Goal: Check status: Check status

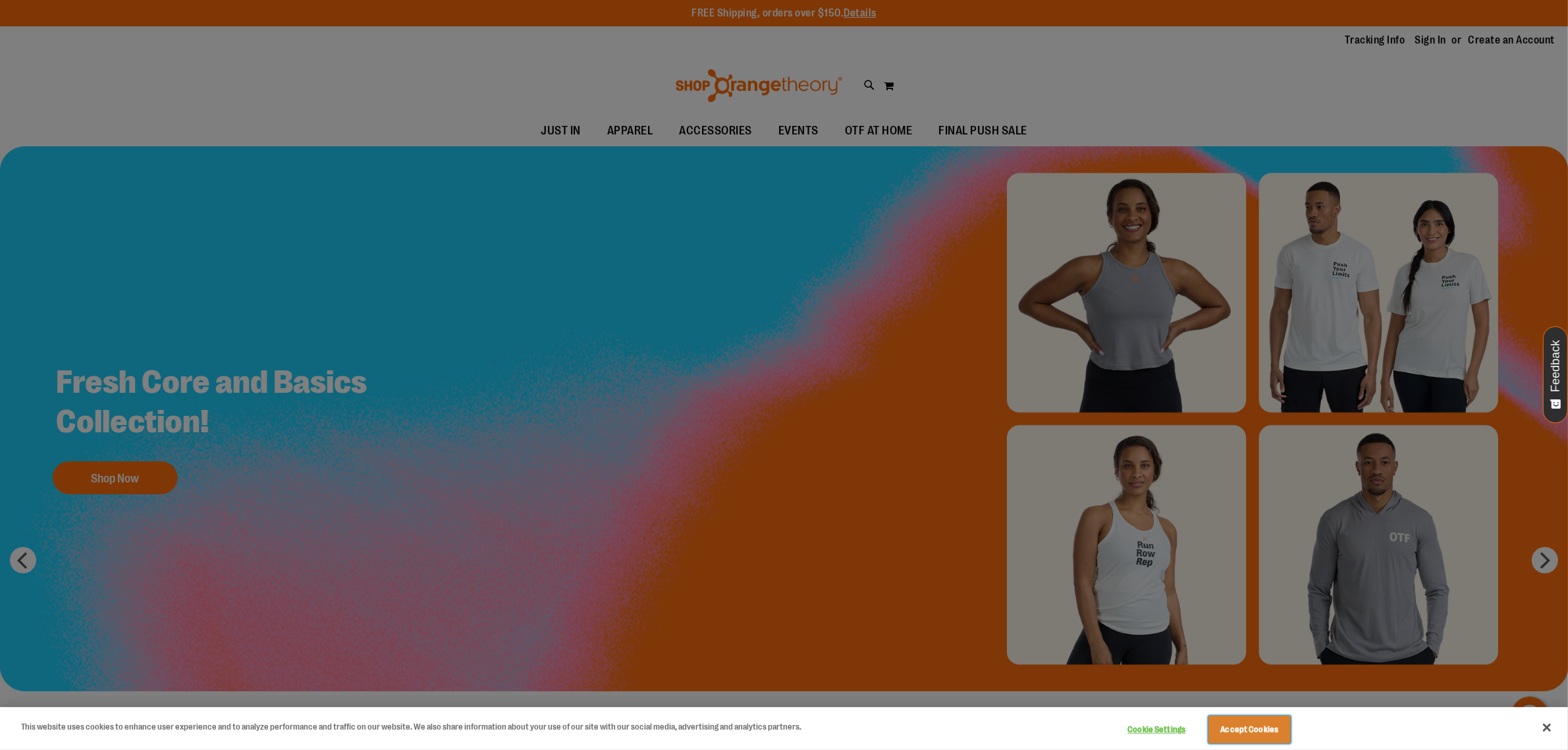
click at [1240, 717] on button "Accept Cookies" at bounding box center [1250, 729] width 83 height 28
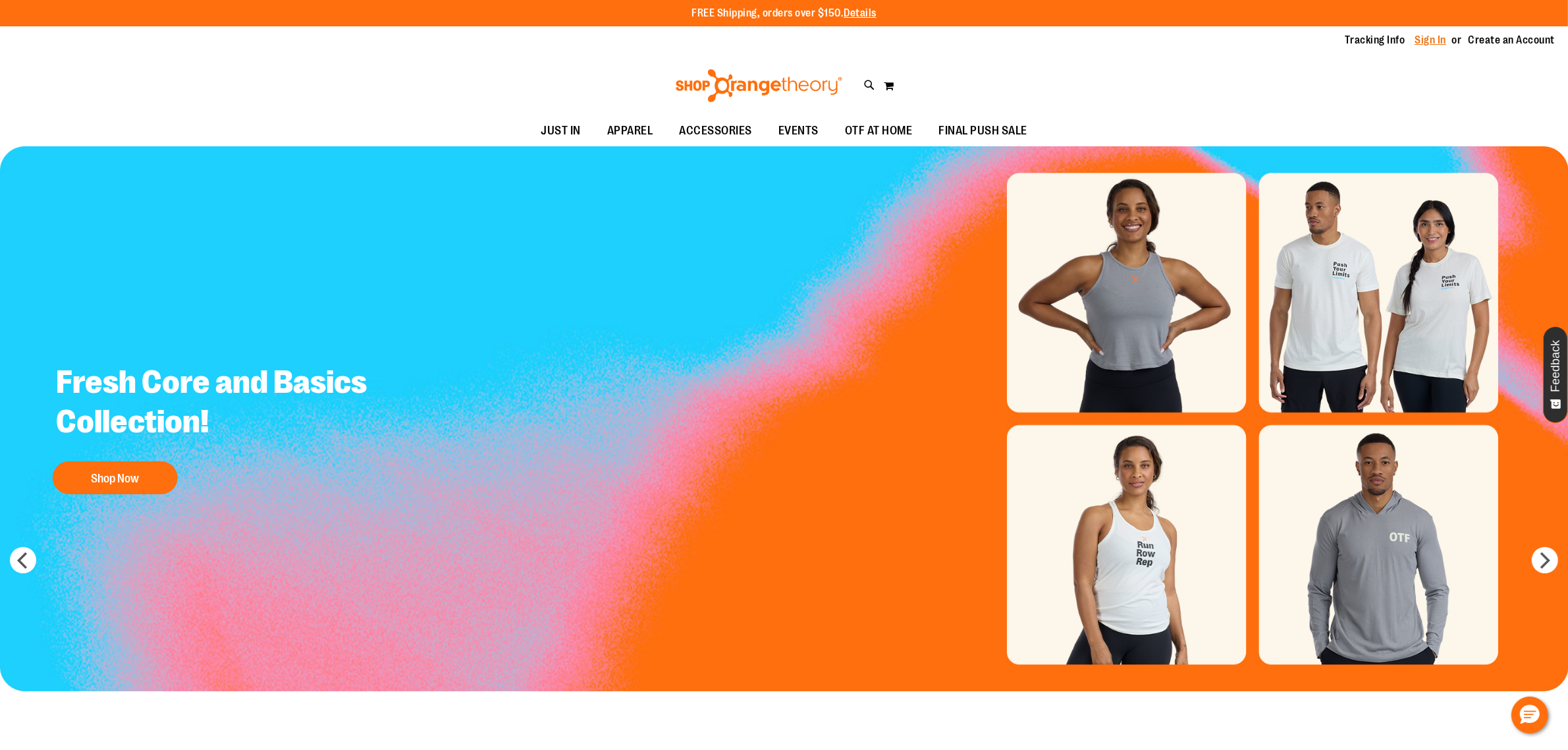
click at [1423, 41] on link "Sign In" at bounding box center [1430, 40] width 31 height 15
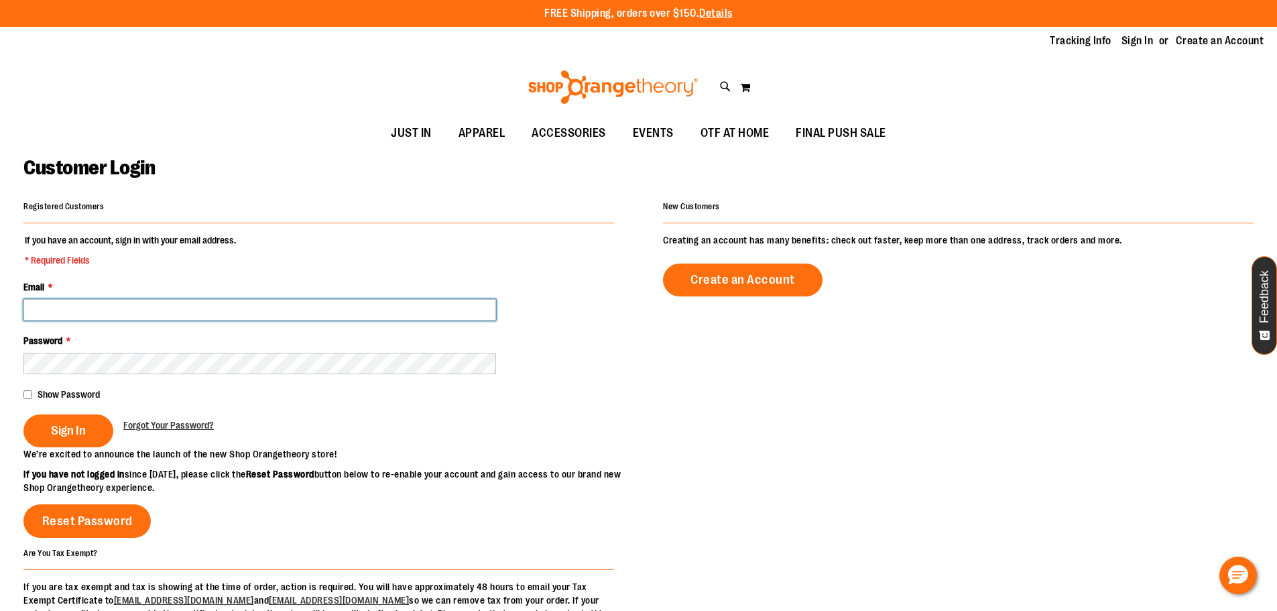
click at [38, 310] on input "Email *" at bounding box center [259, 309] width 473 height 21
type input "**********"
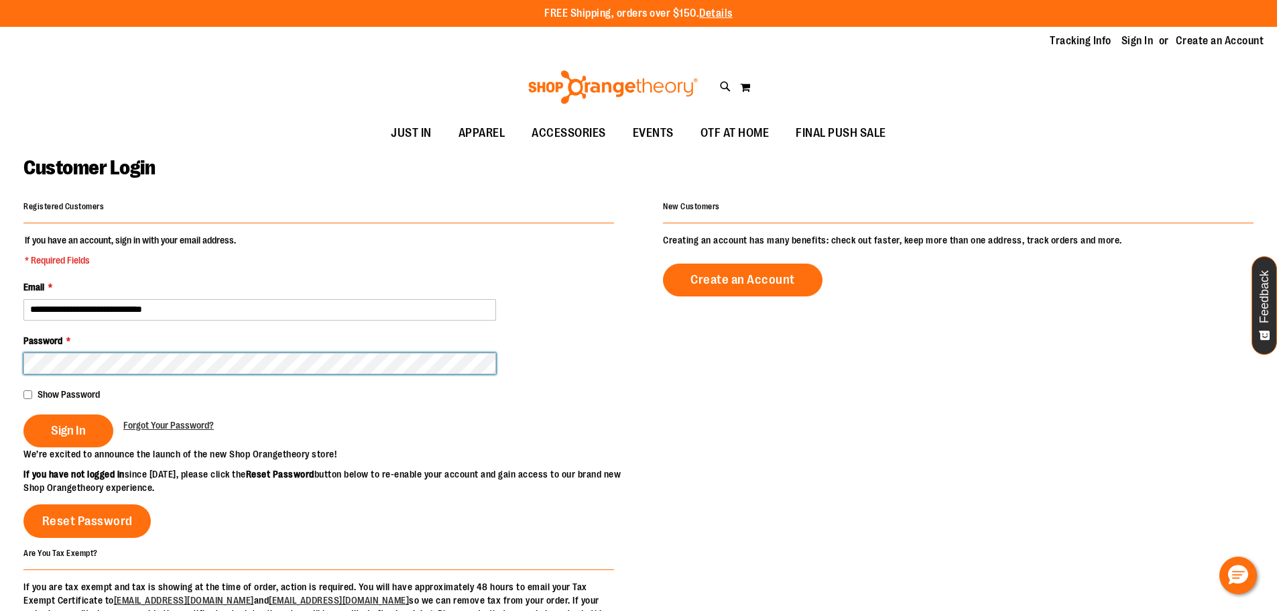
click at [23, 414] on button "Sign In" at bounding box center [68, 430] width 90 height 33
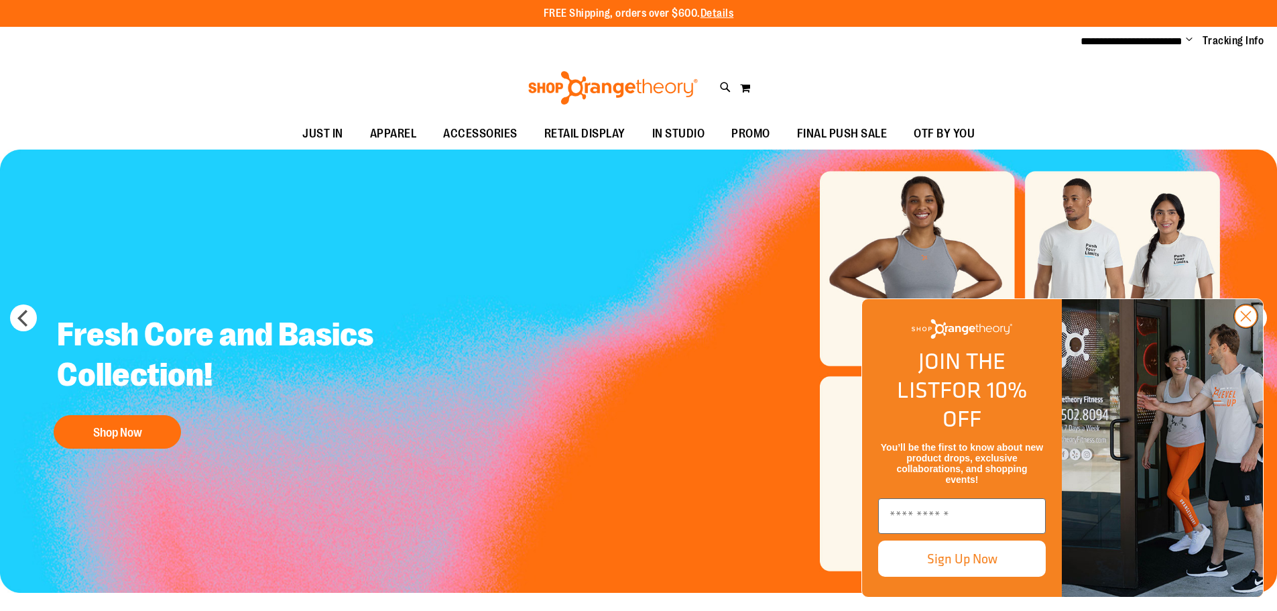
click at [1251, 327] on circle "Close dialog" at bounding box center [1246, 316] width 22 height 22
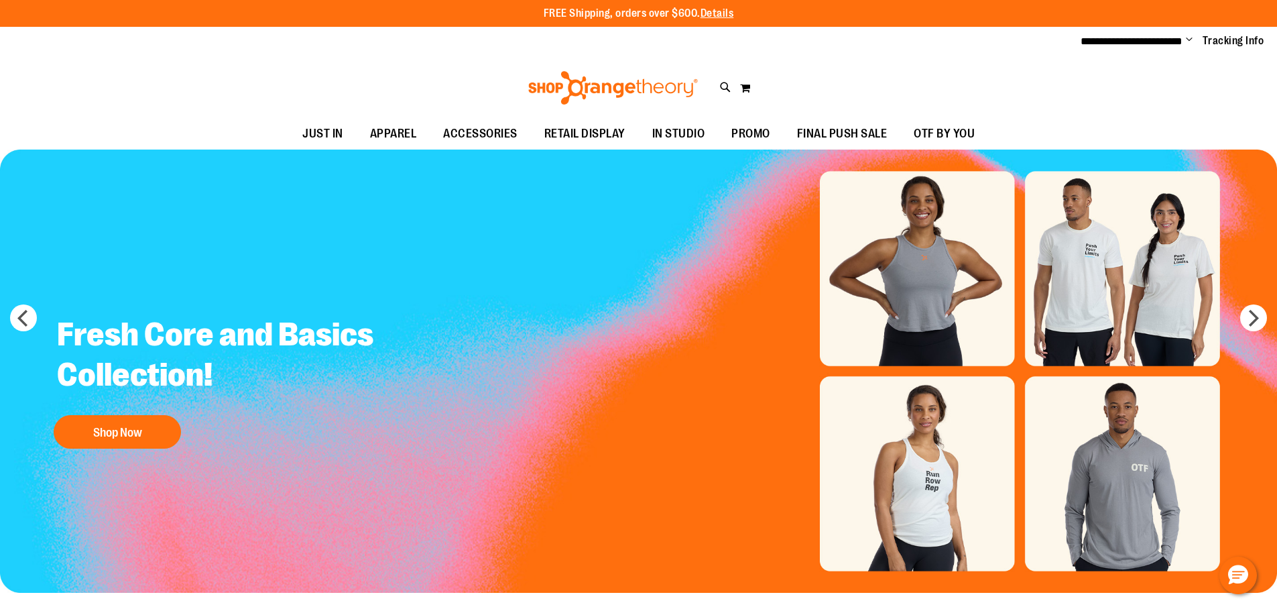
click at [1192, 38] on span "Change" at bounding box center [1189, 40] width 7 height 13
click at [1117, 62] on link "My Account" at bounding box center [1140, 64] width 117 height 25
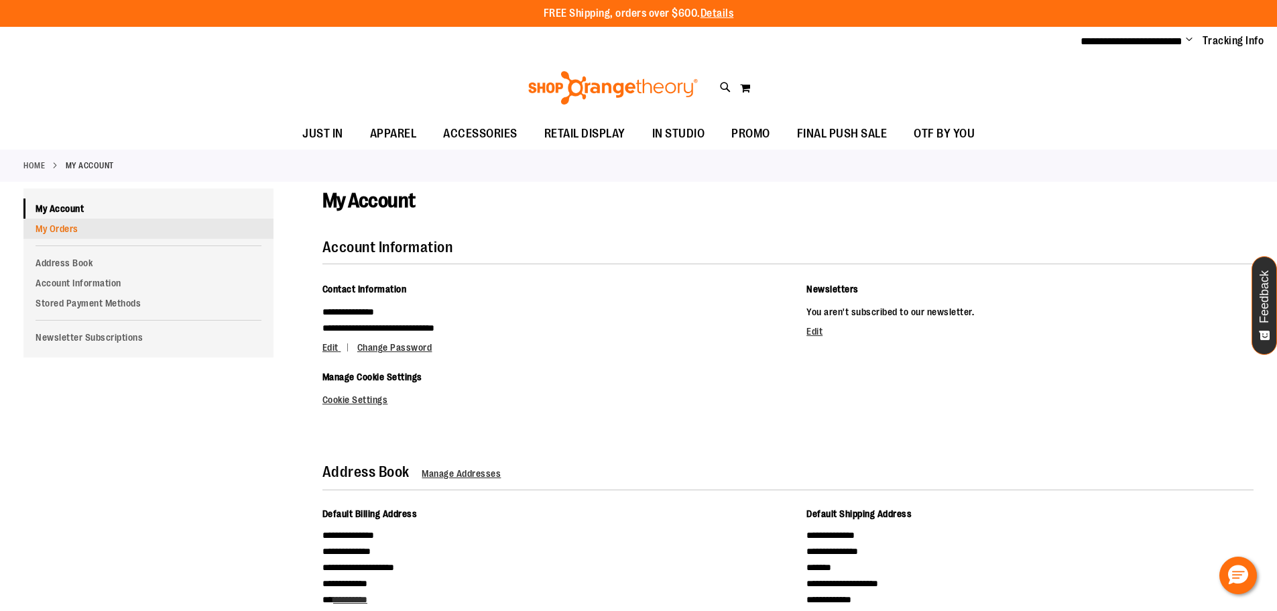
click at [52, 229] on link "My Orders" at bounding box center [148, 228] width 250 height 20
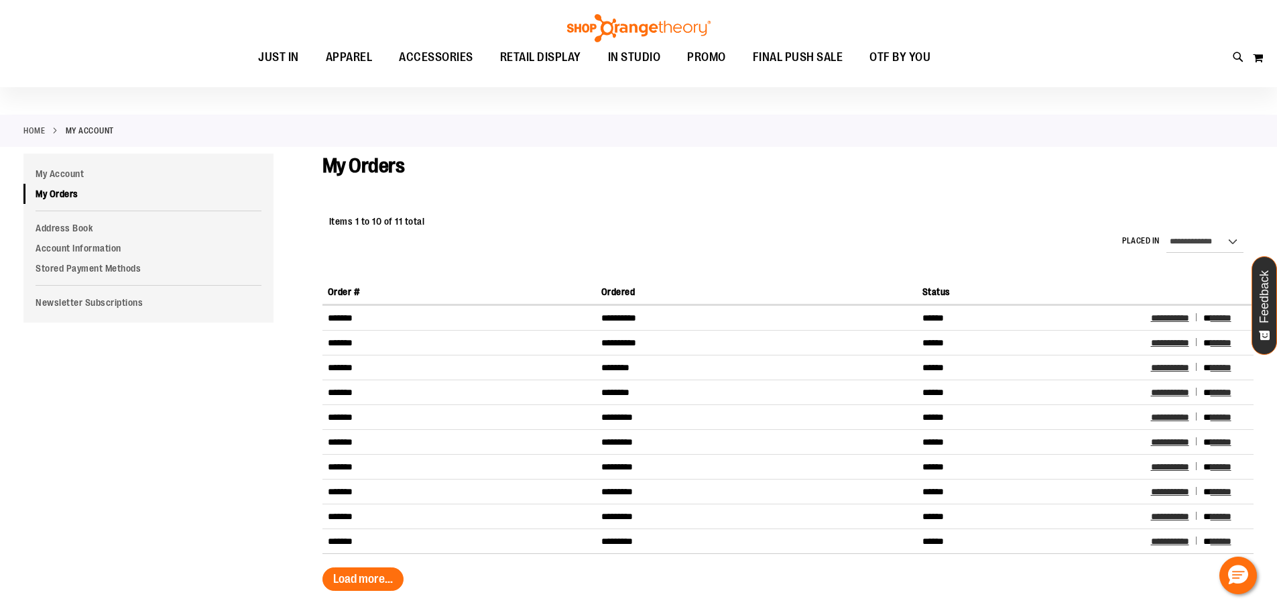
scroll to position [66, 0]
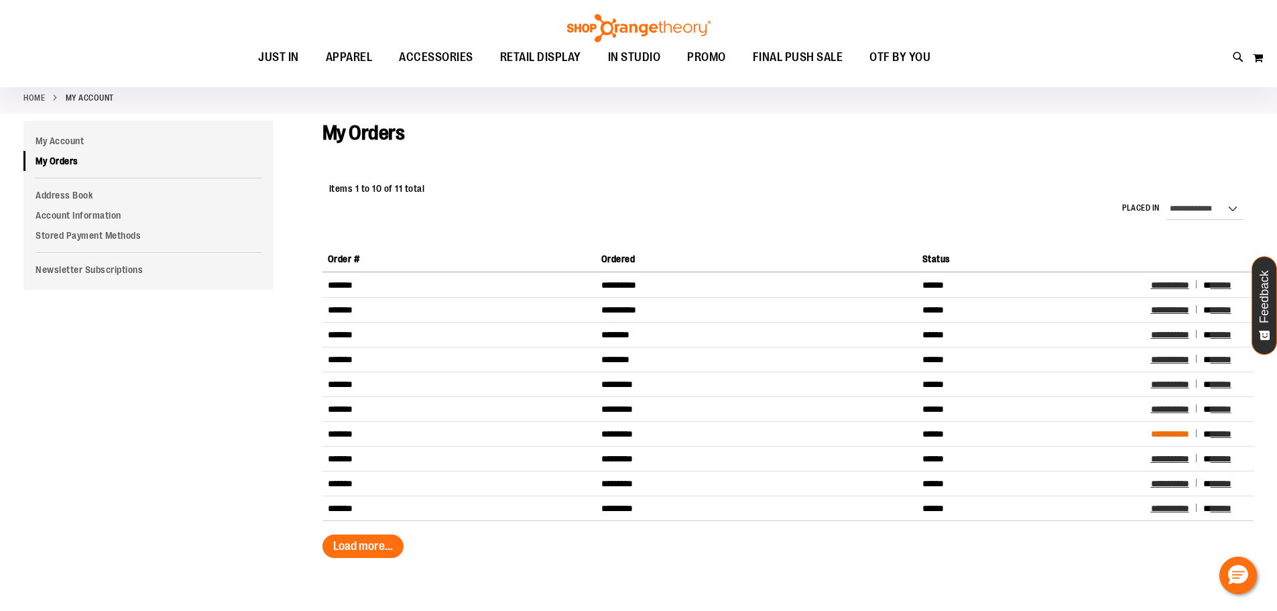
click at [1178, 432] on span "**********" at bounding box center [1170, 433] width 38 height 9
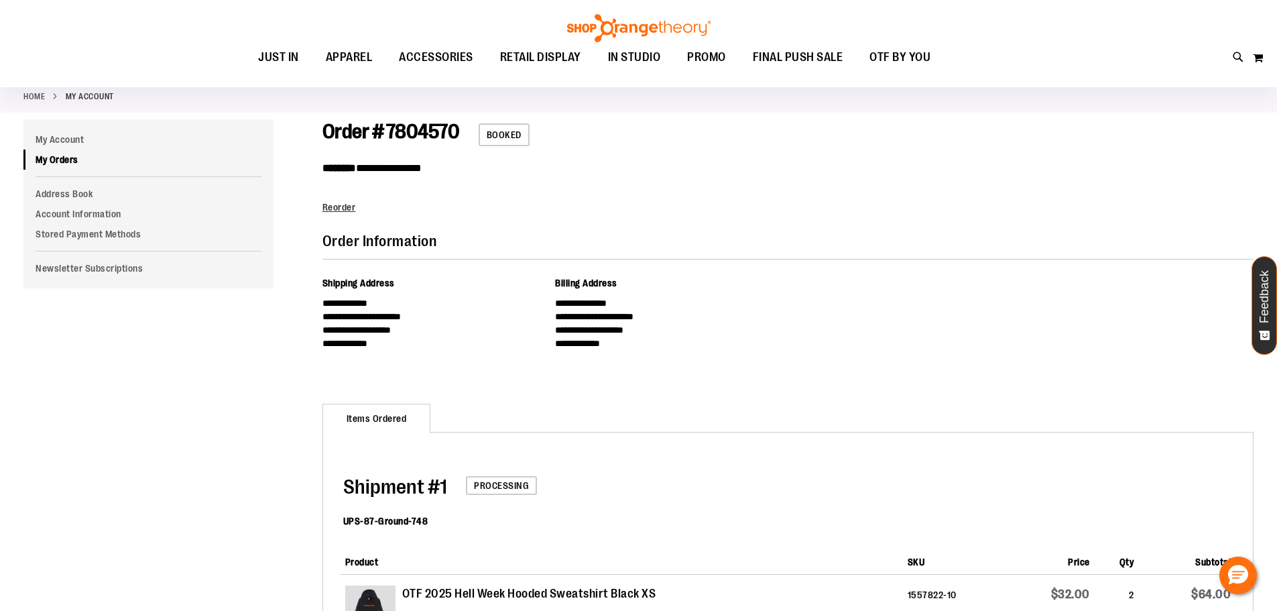
scroll to position [66, 0]
